Goal: Communication & Community: Answer question/provide support

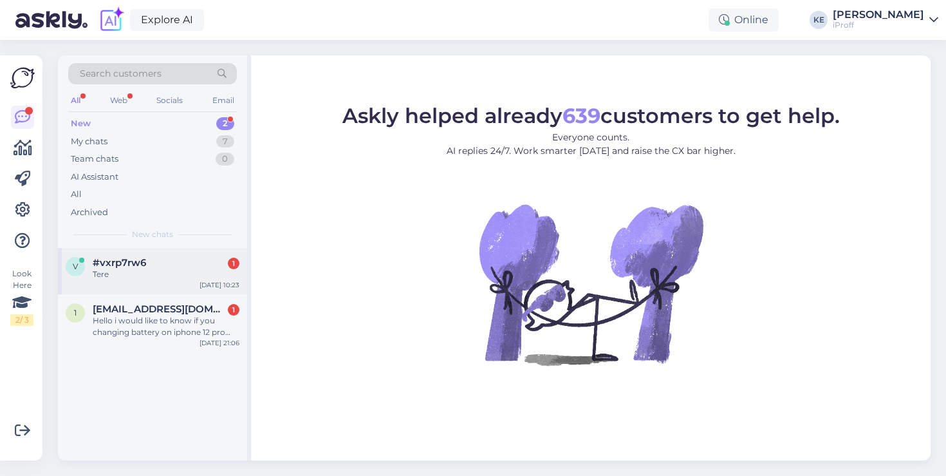
click at [189, 270] on div "Tere" at bounding box center [166, 274] width 147 height 12
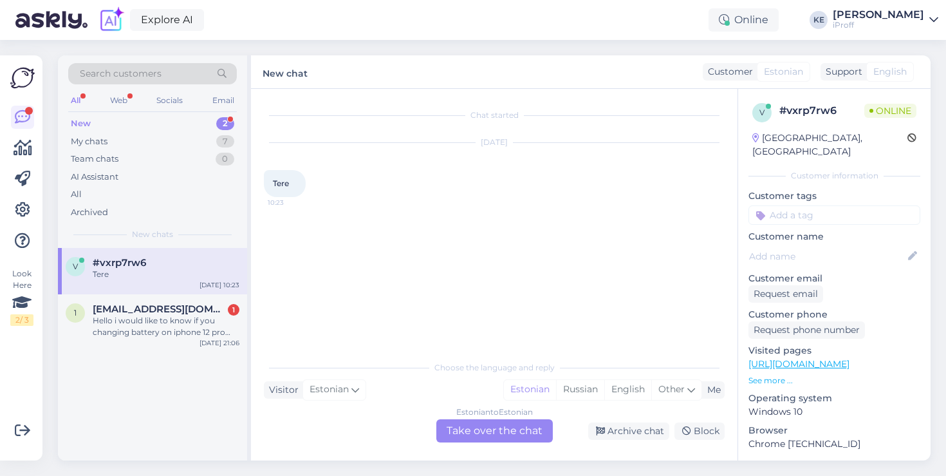
click at [463, 423] on div "Estonian to Estonian Take over the chat" at bounding box center [494, 430] width 116 height 23
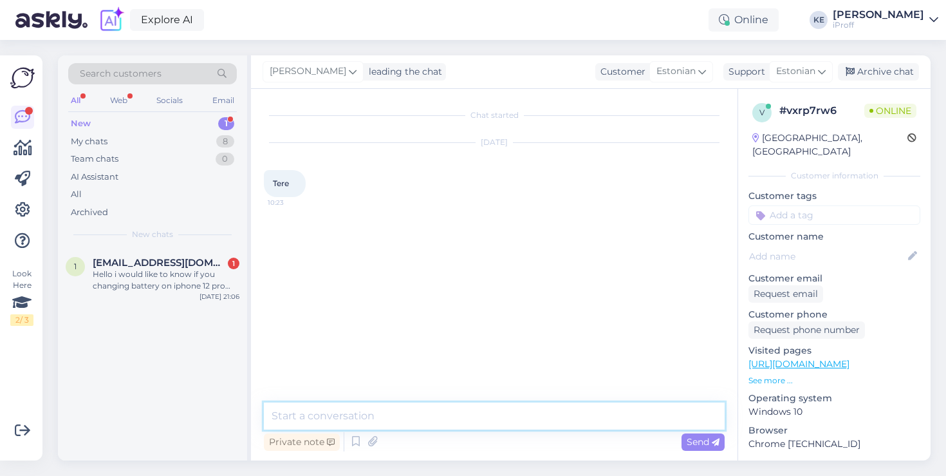
click at [428, 410] on textarea at bounding box center [494, 415] width 461 height 27
type textarea "Tervist!"
type textarea "Kuidas saan abiks olla?"
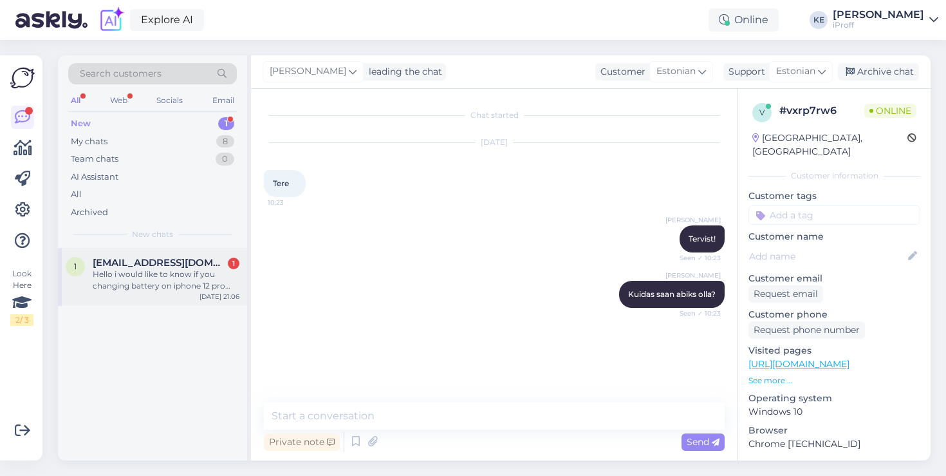
click at [189, 280] on div "Hello i would like to know if you changing battery on iphone 12 pro max is it c…" at bounding box center [166, 279] width 147 height 23
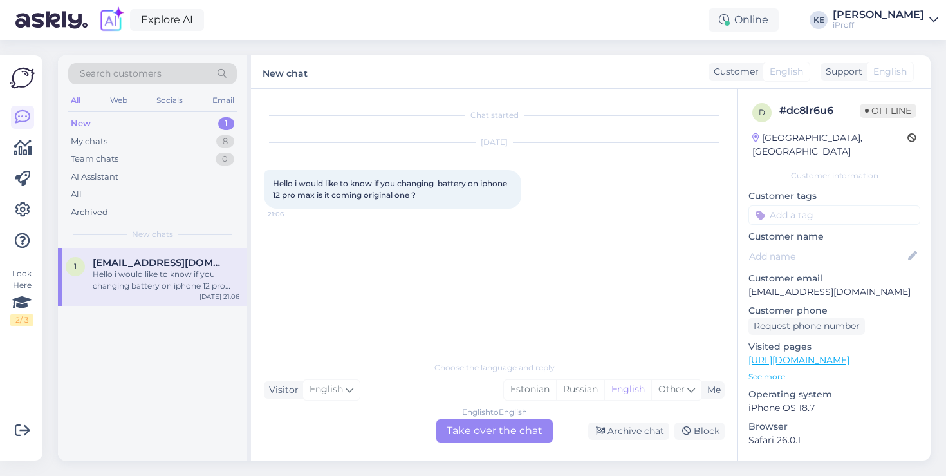
click at [823, 285] on p "[EMAIL_ADDRESS][DOMAIN_NAME]" at bounding box center [834, 292] width 172 height 14
copy p "[EMAIL_ADDRESS][DOMAIN_NAME]"
click at [217, 141] on div "8" at bounding box center [225, 141] width 18 height 13
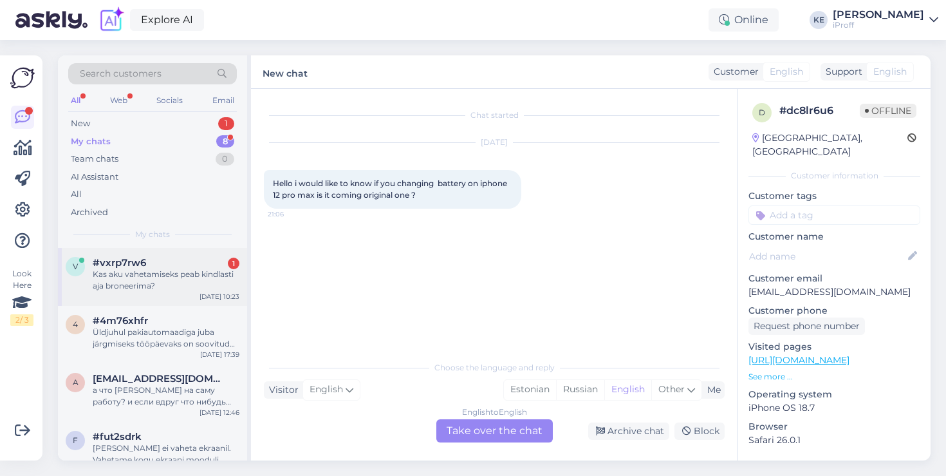
click at [219, 270] on div "Kas aku vahetamiseks peab kindlasti aja broneerima?" at bounding box center [166, 279] width 147 height 23
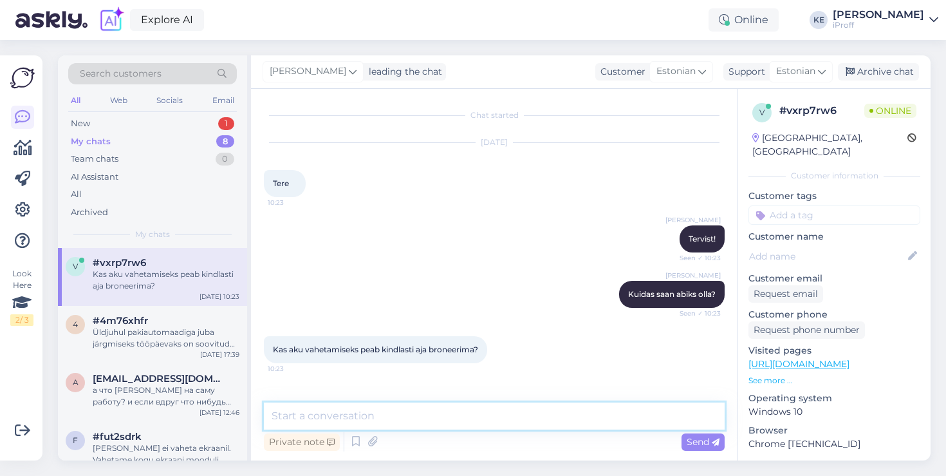
click at [460, 423] on textarea at bounding box center [494, 415] width 461 height 27
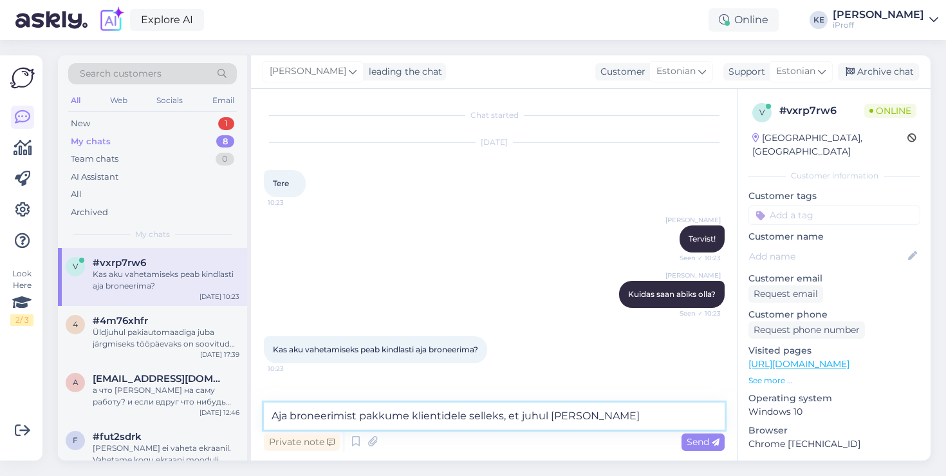
type textarea "Aja broneerimist pakkume klientidele selleks, et juhul [PERSON_NAME]"
type textarea "Parem broneerida, juhul kui soovite, et seade oleks valmis juba 2 tunni jooksul."
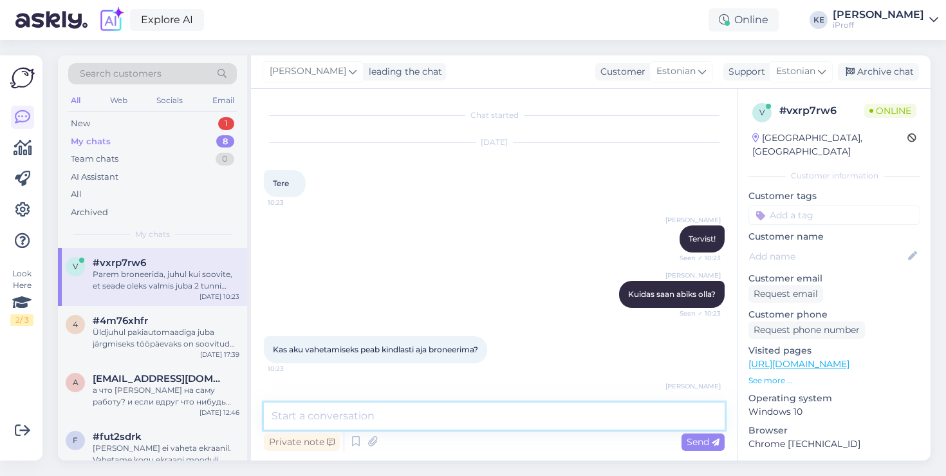
scroll to position [53, 0]
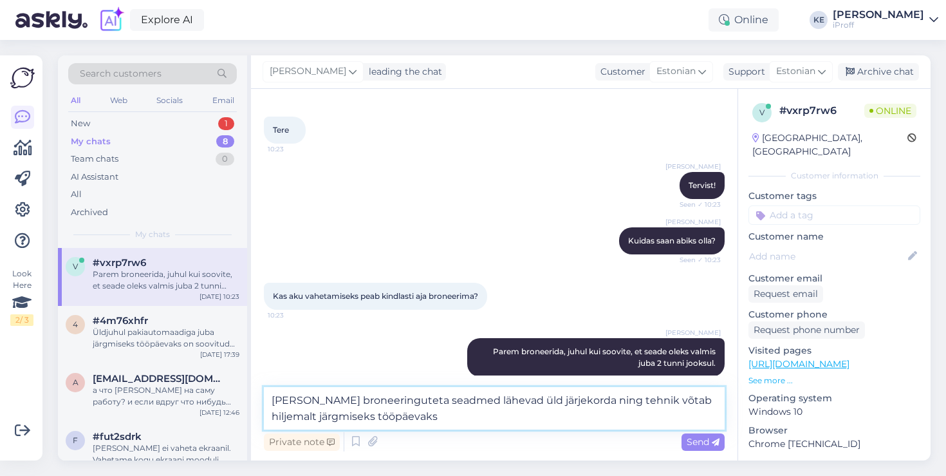
type textarea "[PERSON_NAME] broneeringuteta seadmed lähevad üld järjekorda ning tehnik võtab …"
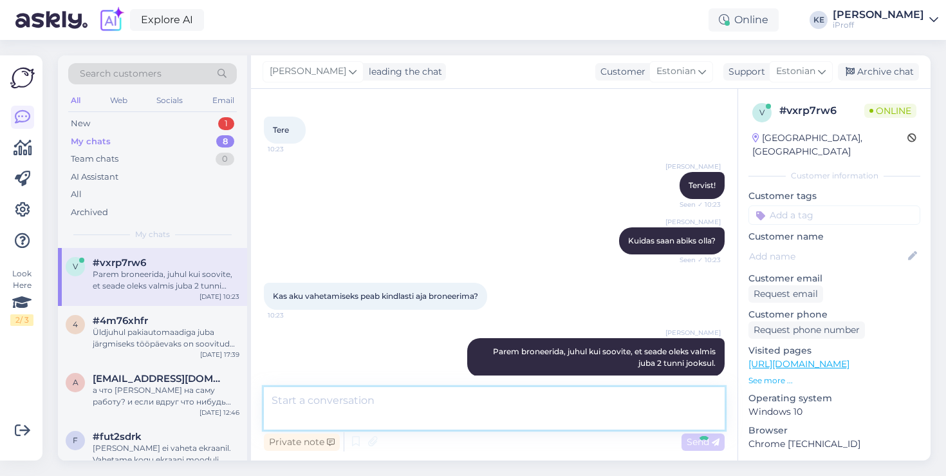
scroll to position [120, 0]
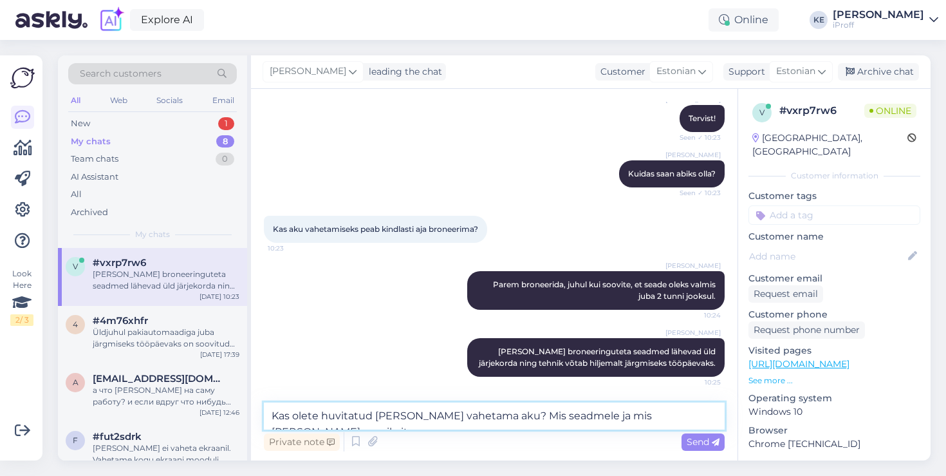
type textarea "Kas olete huvitatud [PERSON_NAME] vahetama aku? Mis seadmele ja mis [PERSON_NAM…"
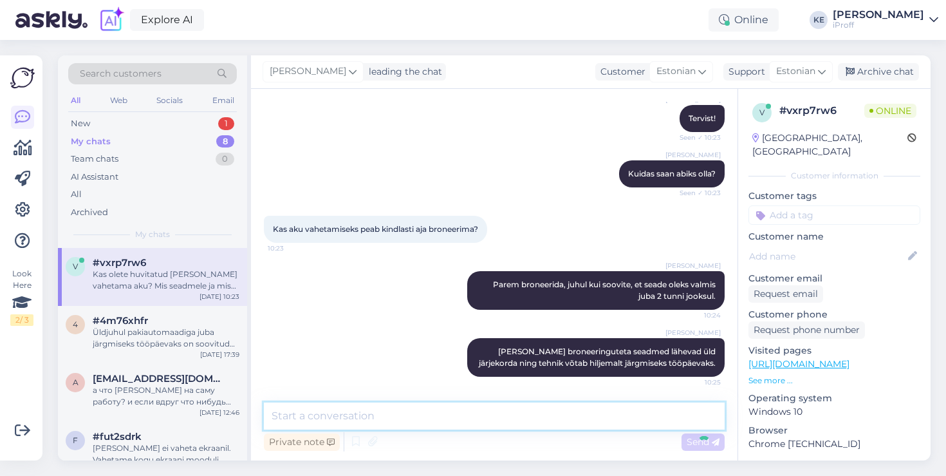
scroll to position [187, 0]
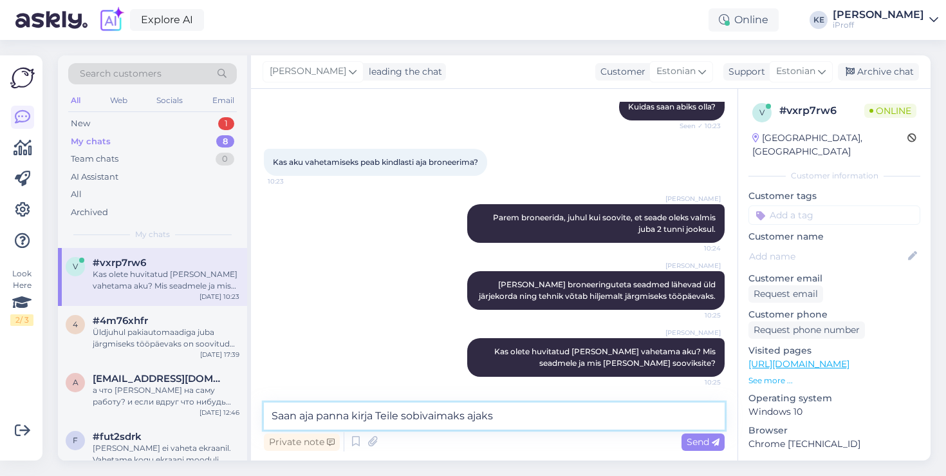
type textarea "Saan aja panna kirja Teile sobivaimaks ajaks."
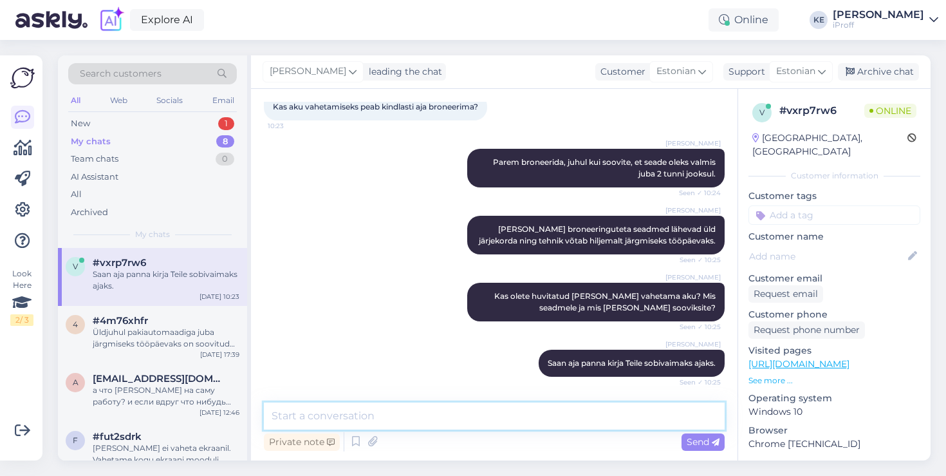
scroll to position [298, 0]
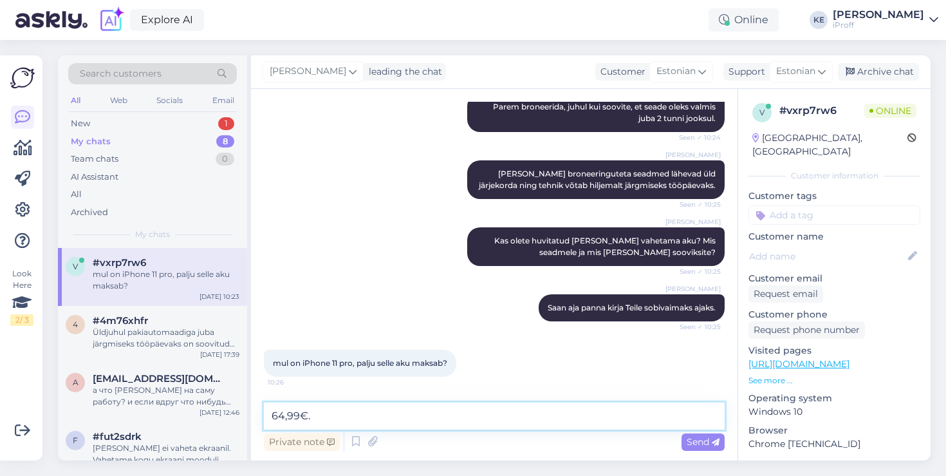
type textarea "64,99€"
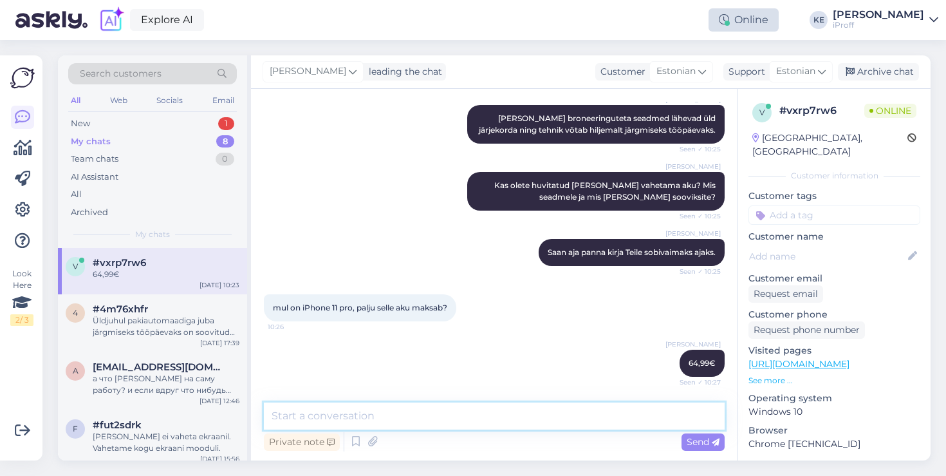
scroll to position [409, 0]
